Goal: Task Accomplishment & Management: Manage account settings

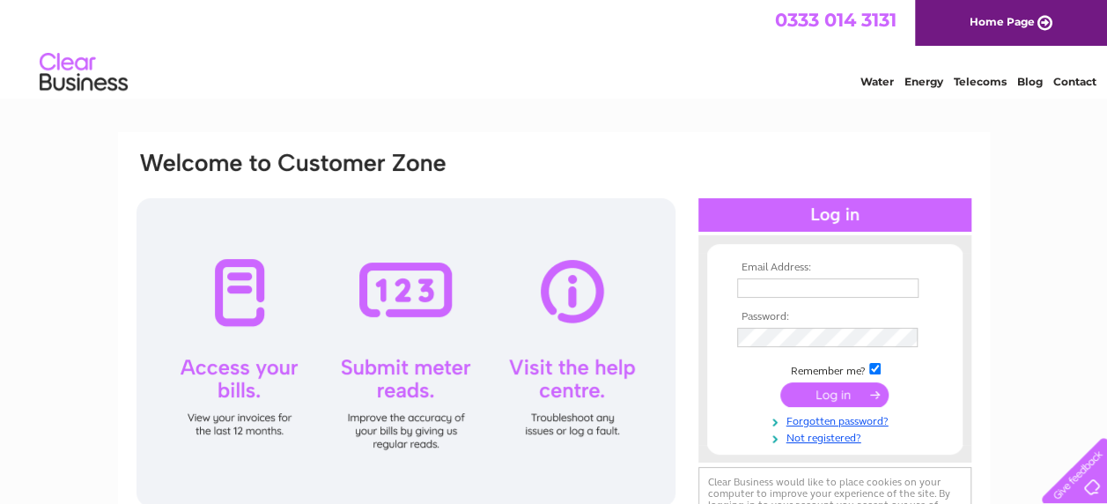
type input "[EMAIL_ADDRESS][DOMAIN_NAME]"
click at [841, 397] on input "submit" at bounding box center [834, 394] width 108 height 25
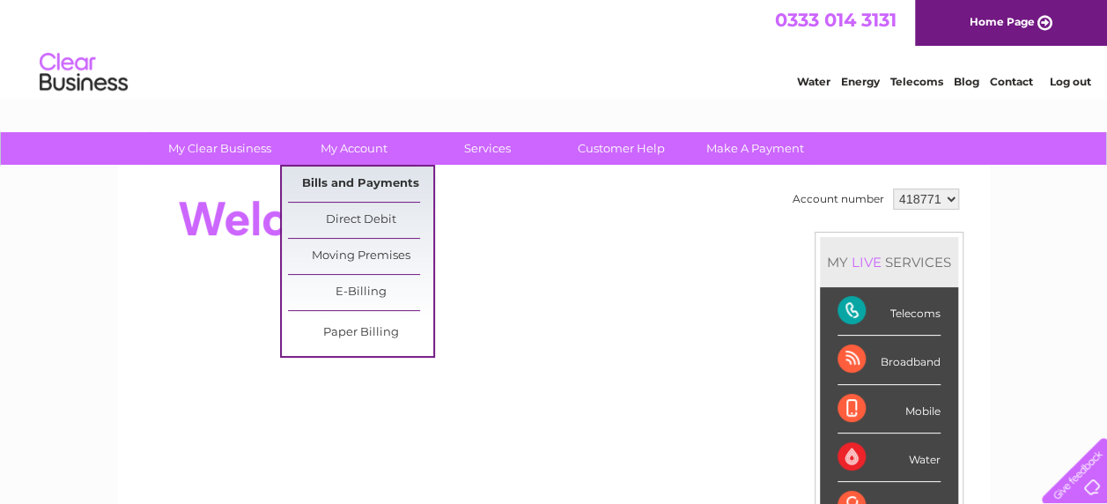
click at [354, 180] on link "Bills and Payments" at bounding box center [360, 183] width 145 height 35
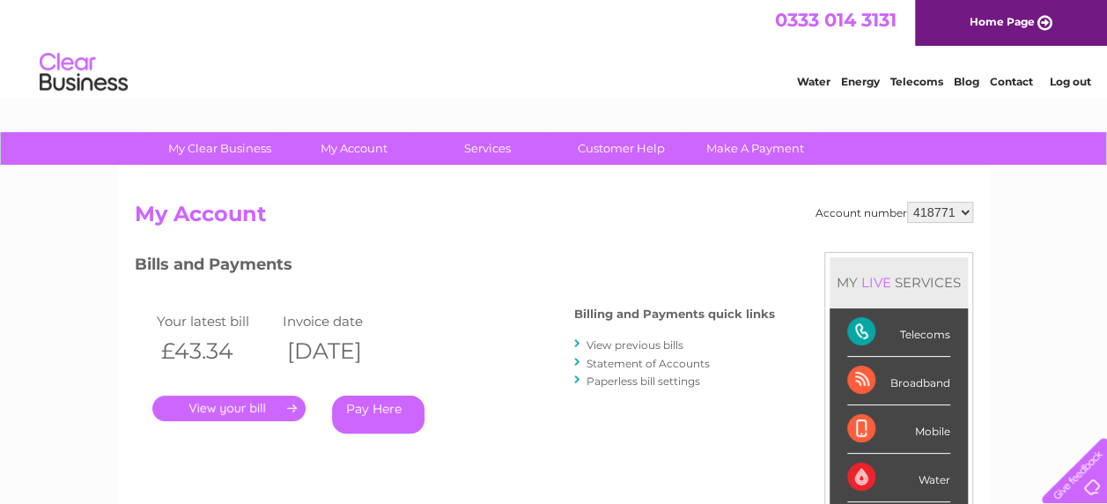
click at [210, 408] on link "." at bounding box center [228, 408] width 153 height 26
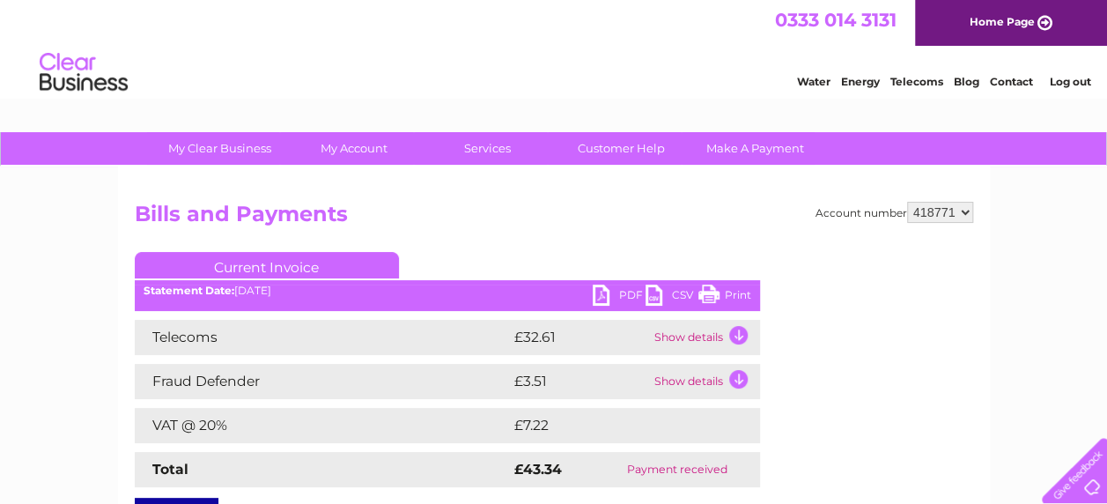
click at [600, 292] on link "PDF" at bounding box center [619, 297] width 53 height 26
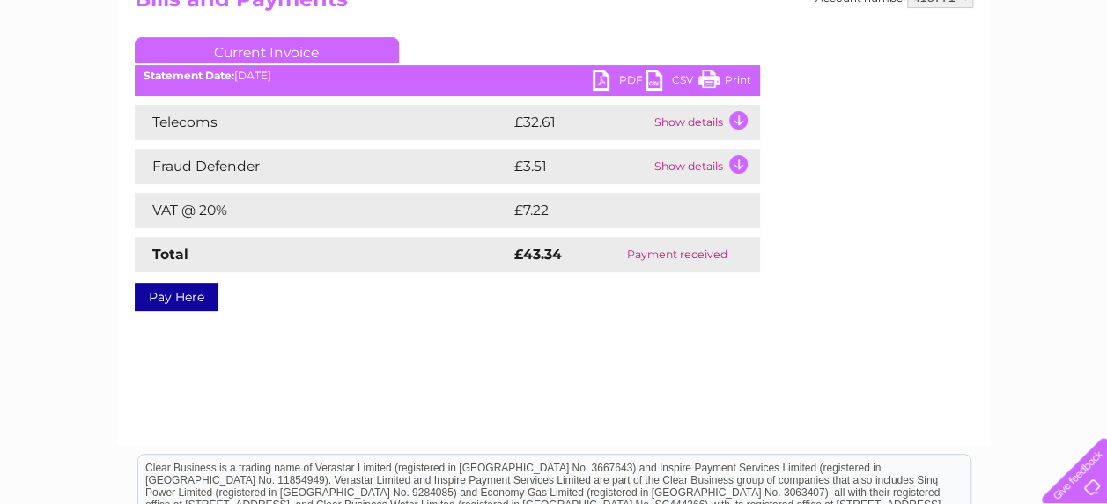
scroll to position [189, 0]
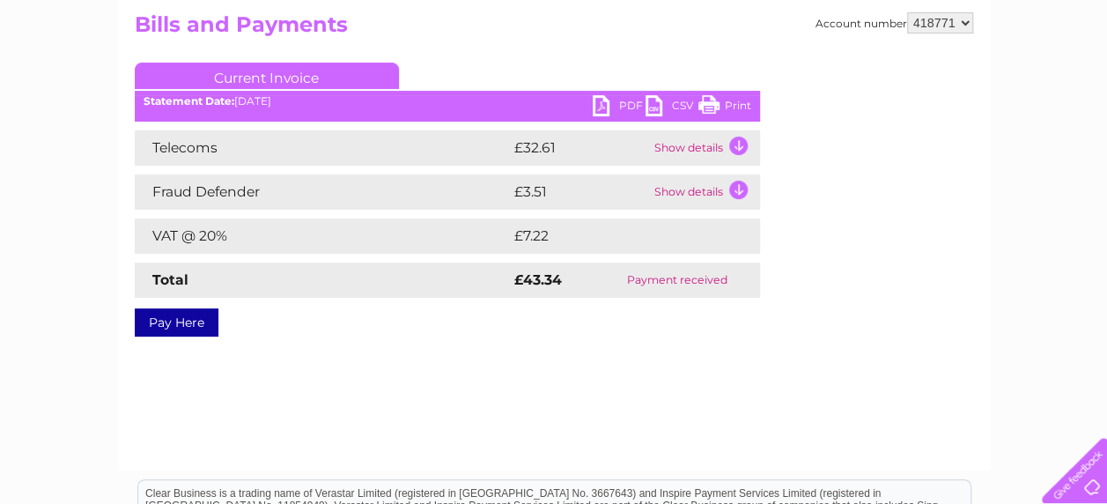
click at [602, 107] on link "PDF" at bounding box center [619, 108] width 53 height 26
